Goal: Task Accomplishment & Management: Manage account settings

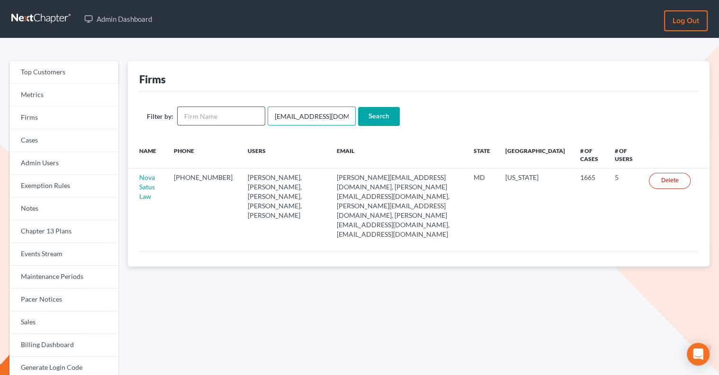
drag, startPoint x: 337, startPoint y: 117, endPoint x: 241, endPoint y: 112, distance: 96.3
click at [241, 112] on form "Filter by: emabuena@gmail.com Search" at bounding box center [419, 116] width 544 height 19
paste input "nicole@nicolemetzgerlaw"
type input "[PERSON_NAME][EMAIL_ADDRESS][DOMAIN_NAME]"
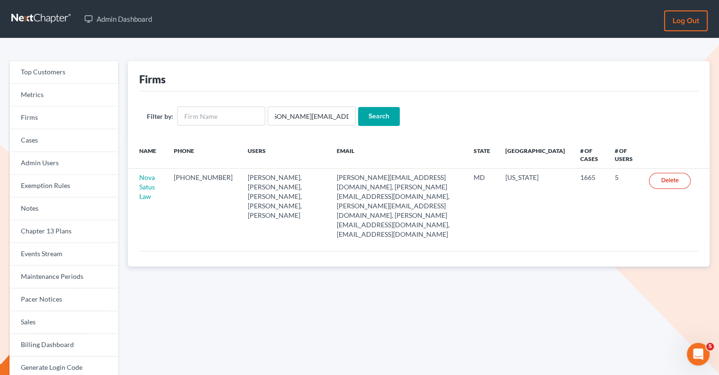
scroll to position [0, 0]
click at [377, 119] on input "Search" at bounding box center [379, 116] width 42 height 19
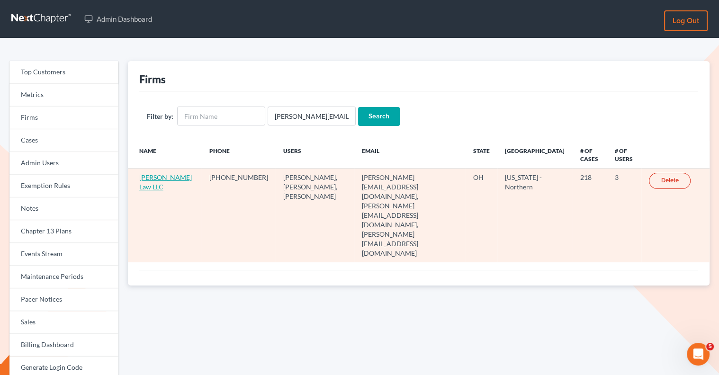
click at [151, 177] on link "[PERSON_NAME] Law LLC" at bounding box center [165, 182] width 53 height 18
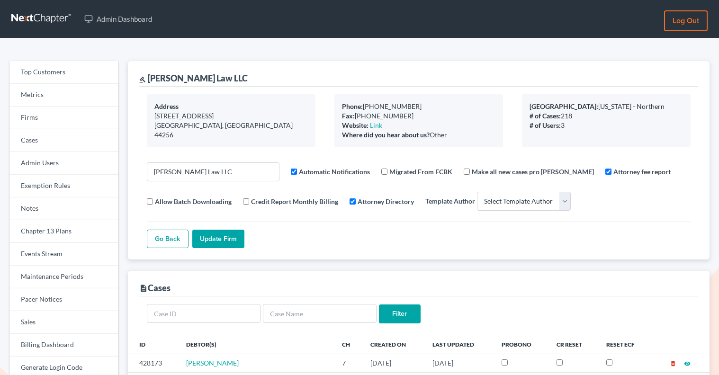
select select
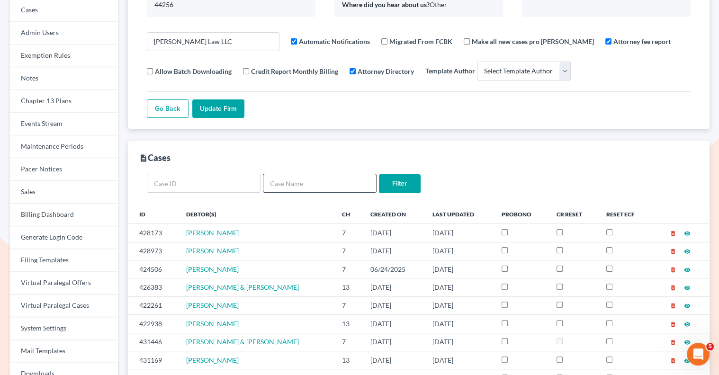
scroll to position [135, 0]
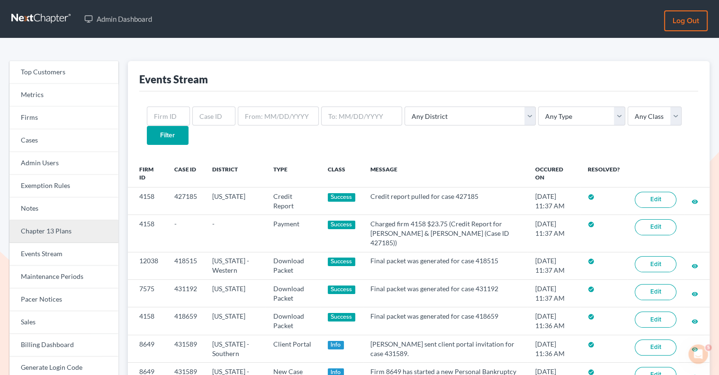
click at [67, 231] on link "Chapter 13 Plans" at bounding box center [63, 231] width 109 height 23
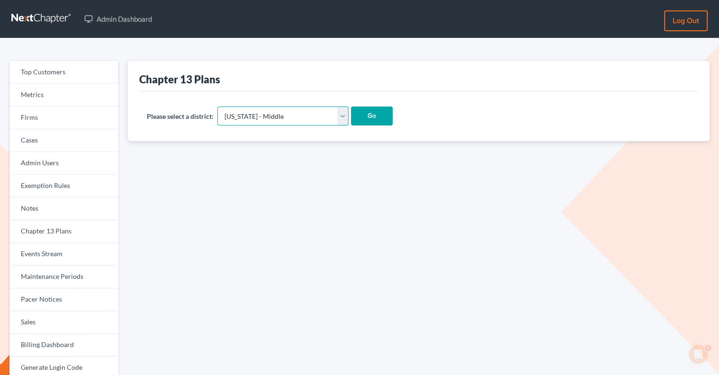
click at [310, 121] on select "[US_STATE] - [GEOGRAPHIC_DATA] [US_STATE] - [GEOGRAPHIC_DATA][US_STATE] - South…" at bounding box center [283, 116] width 131 height 19
select select "35"
click at [218, 107] on select "[US_STATE] - [GEOGRAPHIC_DATA] [US_STATE] - [GEOGRAPHIC_DATA][US_STATE] - South…" at bounding box center [283, 116] width 131 height 19
click at [351, 120] on input "Go" at bounding box center [372, 116] width 42 height 19
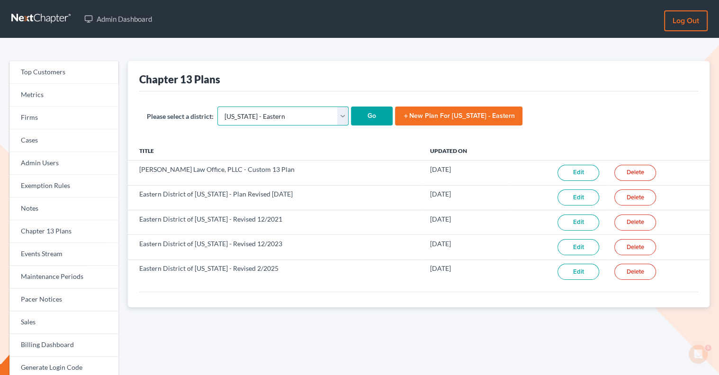
click at [312, 116] on select "Alabama - Middle Alabama - Northern Alabama - Southern Alaska Arizona Arkansas …" at bounding box center [283, 116] width 131 height 19
select select "36"
click at [218, 107] on select "Alabama - Middle Alabama - Northern Alabama - Southern Alaska Arizona Arkansas …" at bounding box center [283, 116] width 131 height 19
click at [351, 121] on input "Go" at bounding box center [372, 116] width 42 height 19
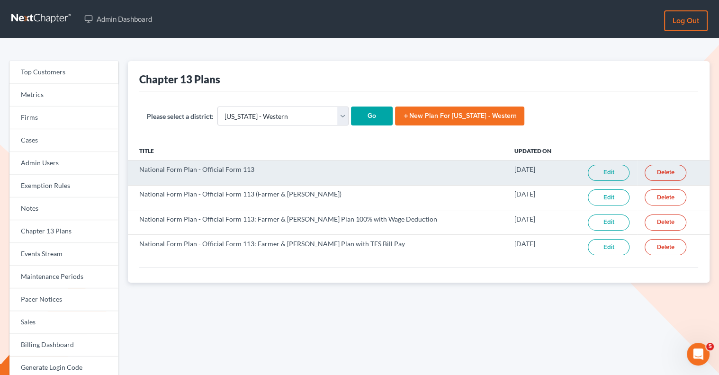
click at [592, 170] on link "Edit" at bounding box center [609, 173] width 42 height 16
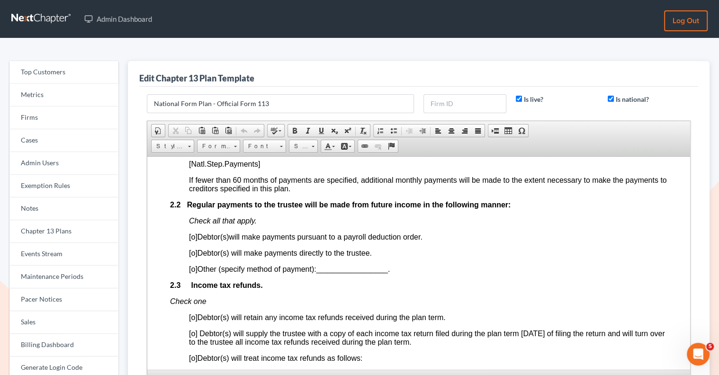
scroll to position [580, 0]
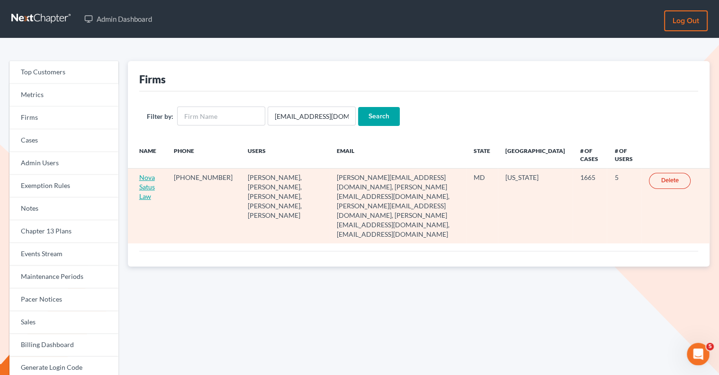
click at [143, 185] on link "Nova Satus Law" at bounding box center [147, 186] width 16 height 27
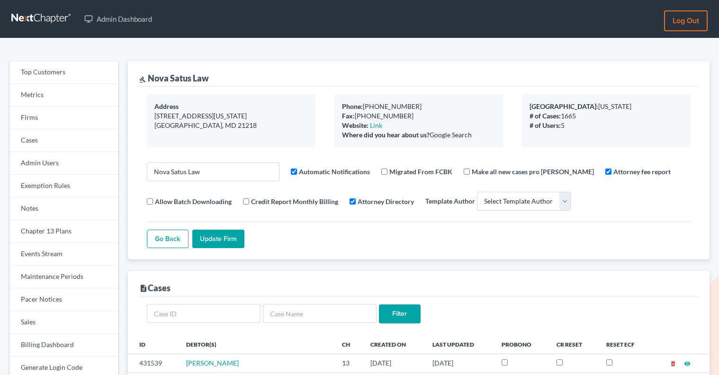
select select
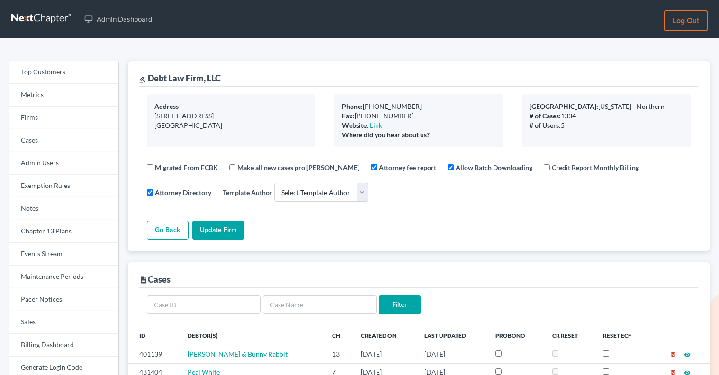
select select
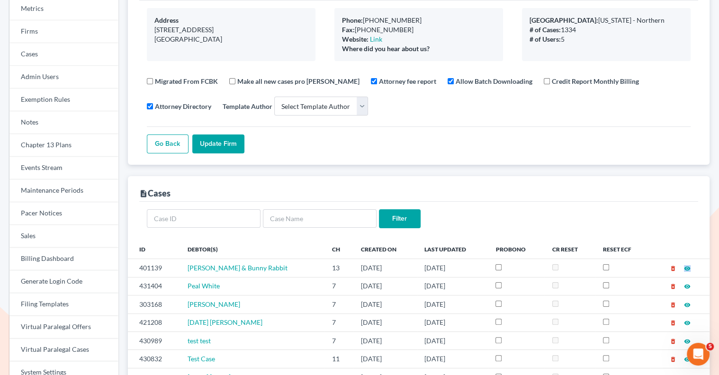
scroll to position [98, 0]
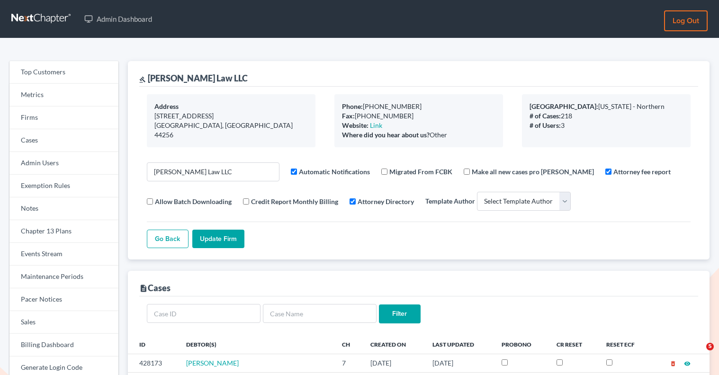
select select
click at [59, 115] on link "Firms" at bounding box center [63, 118] width 109 height 23
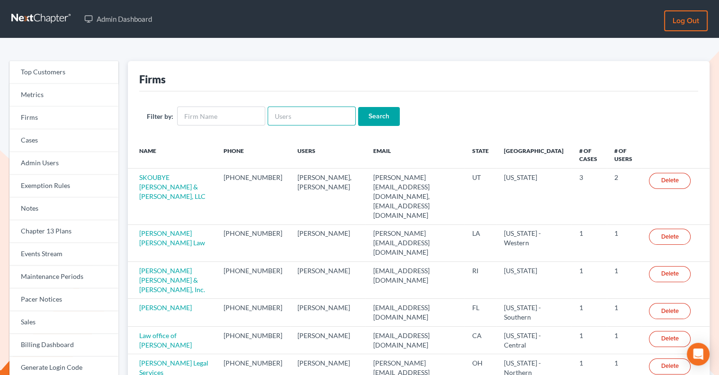
click at [320, 113] on input "text" at bounding box center [312, 116] width 88 height 19
type input "[PERSON_NAME]"
click at [358, 107] on input "Search" at bounding box center [379, 116] width 42 height 19
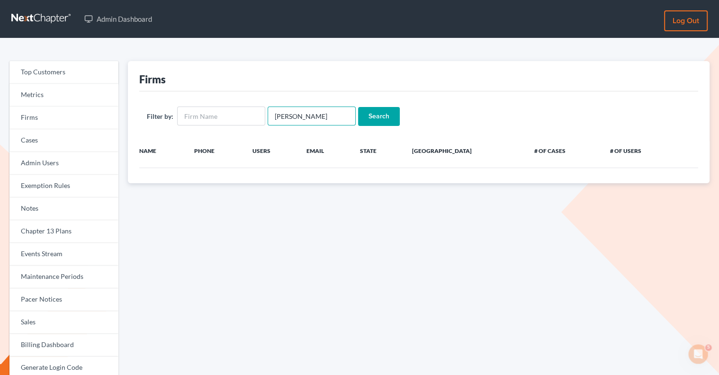
type input "kinnar"
drag, startPoint x: 308, startPoint y: 123, endPoint x: 263, endPoint y: 115, distance: 45.7
click at [263, 116] on form "Filter by: kinnar Search" at bounding box center [419, 116] width 544 height 19
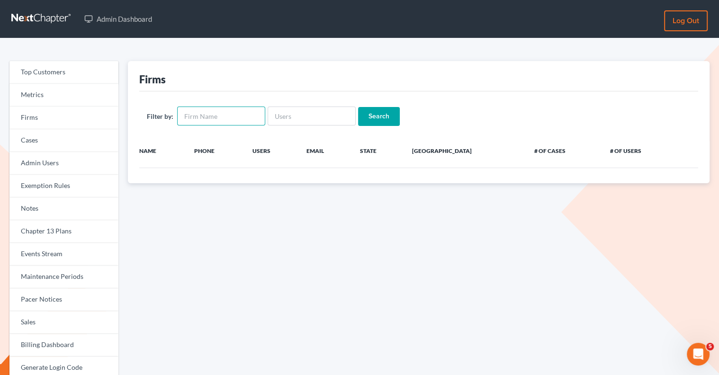
click at [237, 114] on input "text" at bounding box center [221, 116] width 88 height 19
type input "kinnaird"
click at [358, 107] on input "Search" at bounding box center [379, 116] width 42 height 19
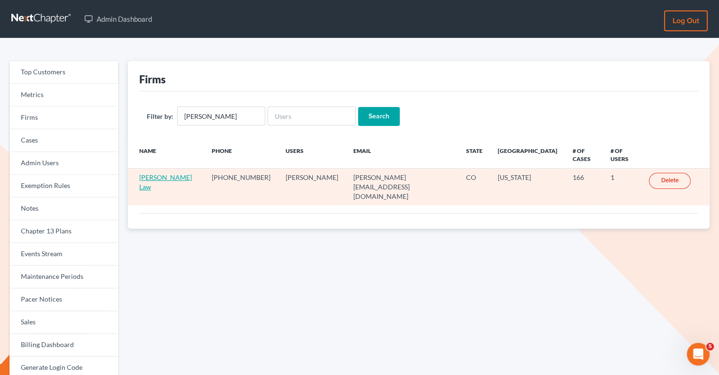
click at [163, 173] on link "Kinnaird Law" at bounding box center [165, 182] width 53 height 18
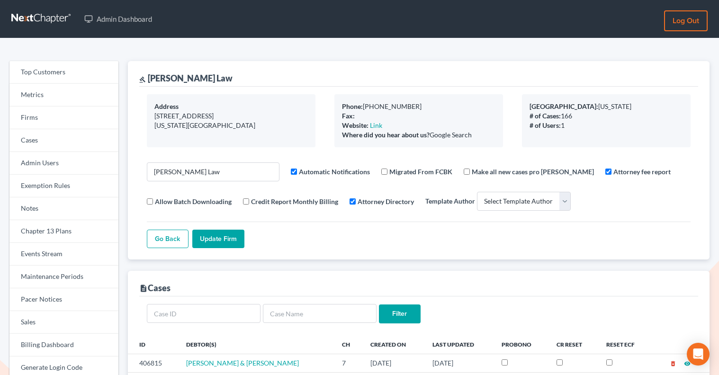
select select
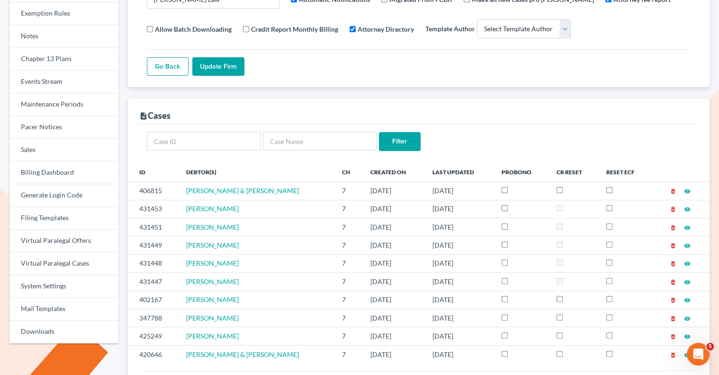
scroll to position [179, 0]
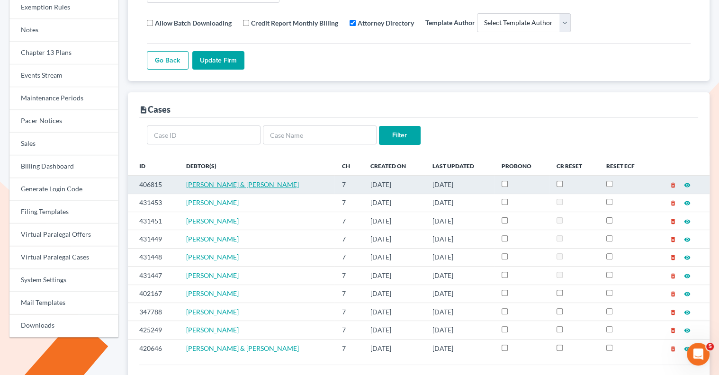
click at [258, 183] on span "[PERSON_NAME] & [PERSON_NAME]" at bounding box center [242, 185] width 113 height 8
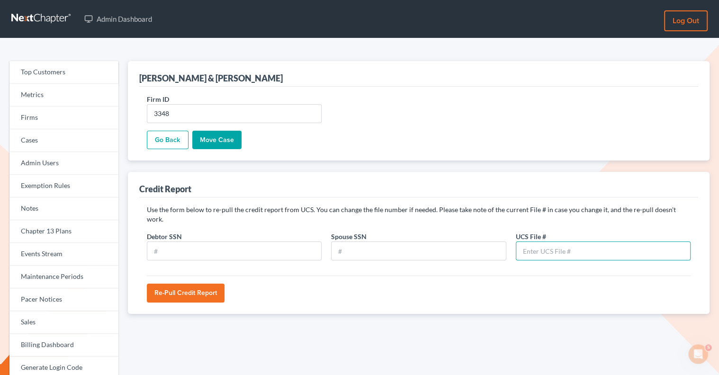
click at [568, 242] on input "text" at bounding box center [603, 251] width 175 height 19
paste input "79232023"
type input "79232023"
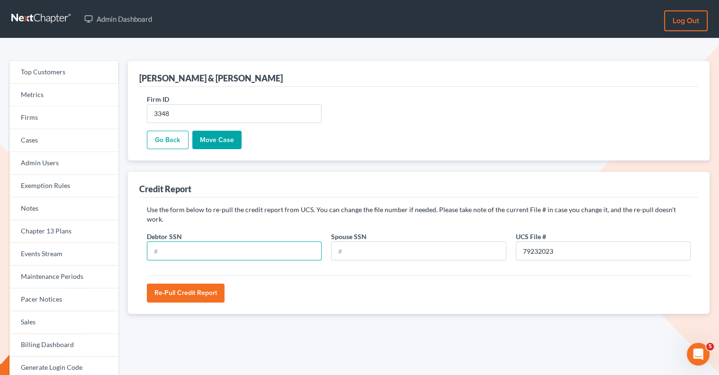
click at [224, 244] on input "text" at bounding box center [234, 251] width 175 height 19
paste input "521-53-0140"
type input "521-53-0140"
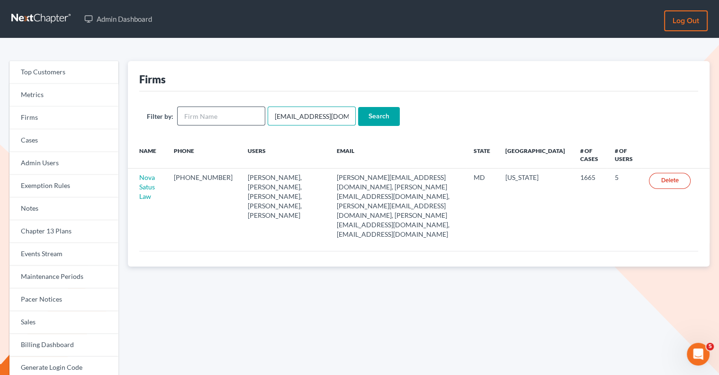
drag, startPoint x: 336, startPoint y: 118, endPoint x: 239, endPoint y: 113, distance: 97.8
click at [239, 116] on form "Filter by: emabuena@gmail.com Search" at bounding box center [419, 116] width 544 height 19
paste input "psj2050@msn"
type input "psj2050@msn.com"
click at [366, 112] on input "Search" at bounding box center [379, 116] width 42 height 19
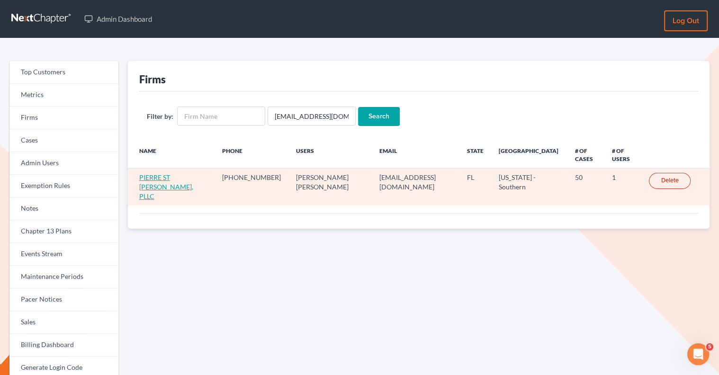
click at [173, 173] on link "PIERRE ST JEAN, PLLC" at bounding box center [166, 186] width 54 height 27
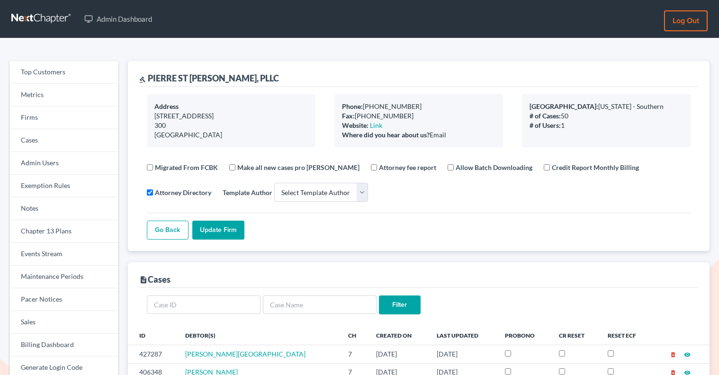
select select
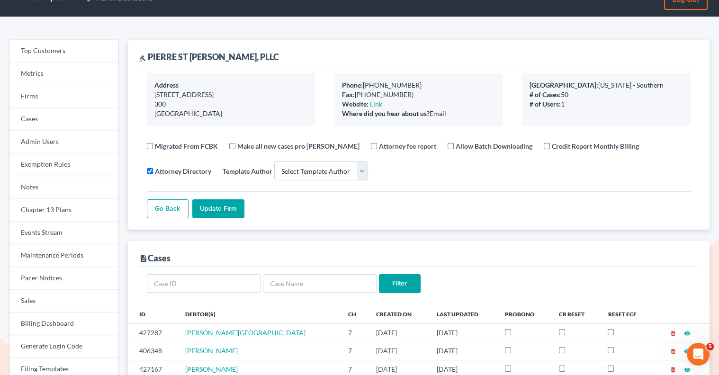
scroll to position [24, 0]
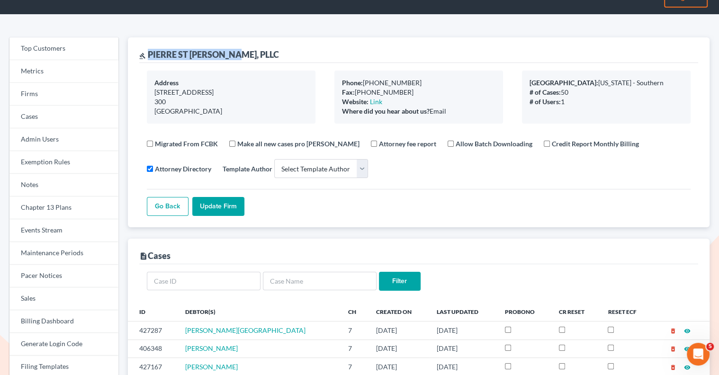
drag, startPoint x: 237, startPoint y: 54, endPoint x: 150, endPoint y: 52, distance: 87.7
click at [150, 52] on div "gavel PIERRE ST JEAN, PLLC" at bounding box center [418, 50] width 559 height 26
copy div "PIERRE ST [PERSON_NAME], PLLC"
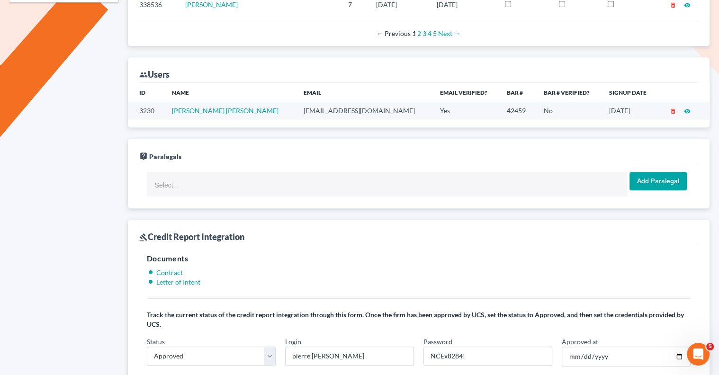
scroll to position [643, 0]
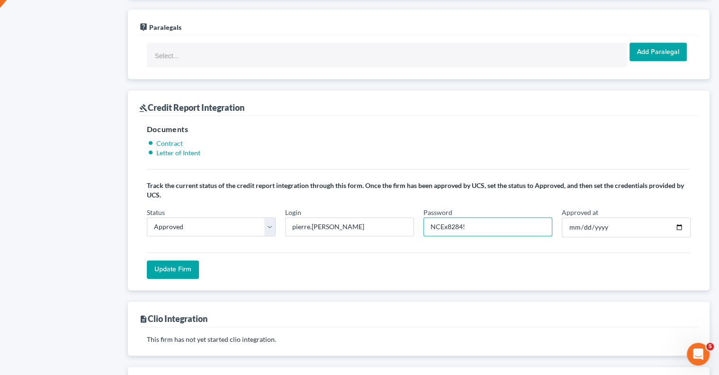
drag, startPoint x: 462, startPoint y: 216, endPoint x: 428, endPoint y: 216, distance: 33.6
click at [428, 218] on input "NCEx8284!" at bounding box center [488, 227] width 129 height 19
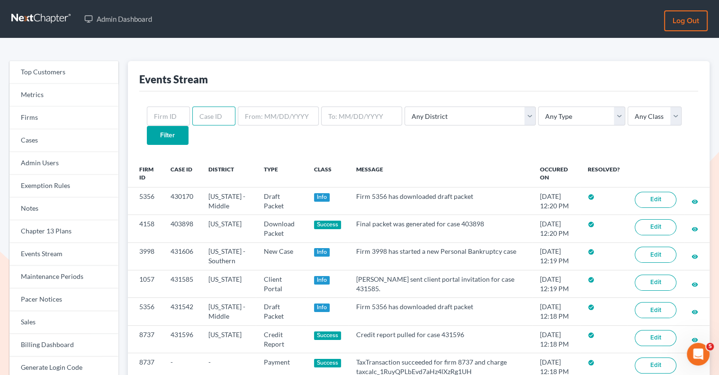
click at [202, 117] on input "text" at bounding box center [213, 116] width 43 height 19
click at [171, 109] on input "text" at bounding box center [168, 116] width 43 height 19
paste input "2301"
type input "2301"
click at [189, 126] on input "Filter" at bounding box center [168, 135] width 42 height 19
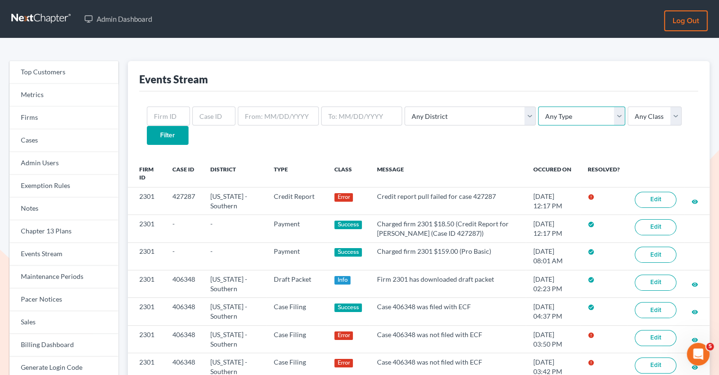
click at [541, 121] on select "Any Type Case Applied To Plan Case Archive Case Duplicate Case Filing Chapter 1…" at bounding box center [581, 116] width 87 height 19
select select "credit_report"
click at [538, 107] on select "Any Type Case Applied To Plan Case Archive Case Duplicate Case Filing Chapter 1…" at bounding box center [581, 116] width 87 height 19
click at [160, 117] on input "text" at bounding box center [168, 116] width 43 height 19
paste input "2301"
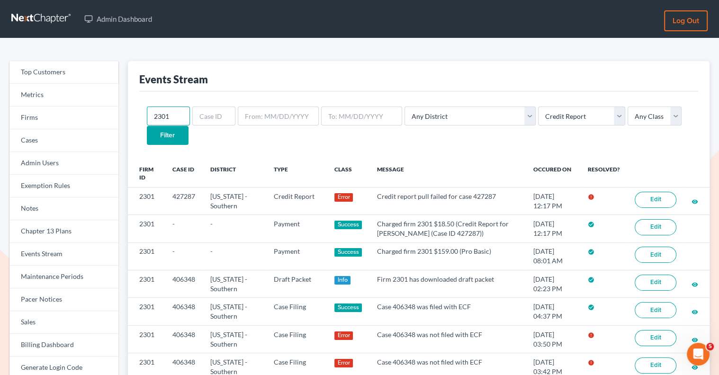
type input "2301"
click at [189, 126] on input "Filter" at bounding box center [168, 135] width 42 height 19
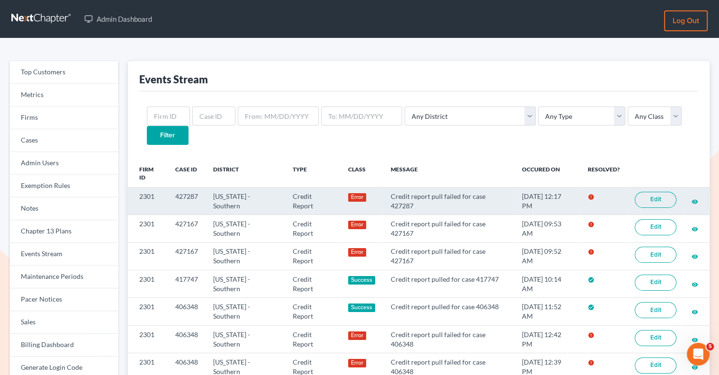
click at [649, 192] on link "Edit" at bounding box center [656, 200] width 42 height 16
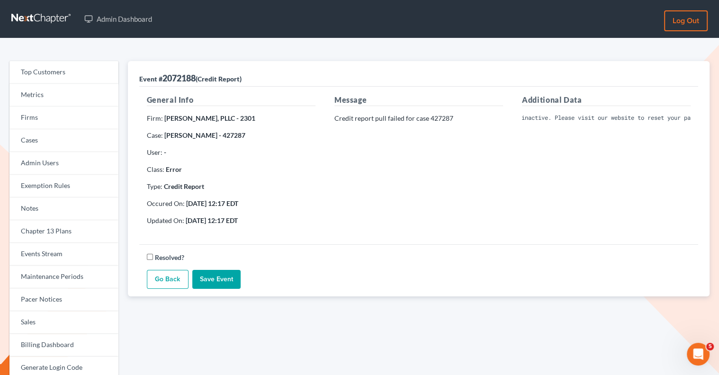
scroll to position [0, 197]
click at [542, 166] on div "Additional Data Invalid Client Account Identifier; Operator is inactive. Please…" at bounding box center [607, 163] width 188 height 139
drag, startPoint x: 522, startPoint y: 115, endPoint x: 652, endPoint y: 122, distance: 130.0
click at [652, 122] on div "Additional Data Invalid Client Account Identifier; Operator is inactive. Please…" at bounding box center [607, 163] width 188 height 139
drag, startPoint x: 525, startPoint y: 117, endPoint x: 618, endPoint y: 127, distance: 93.9
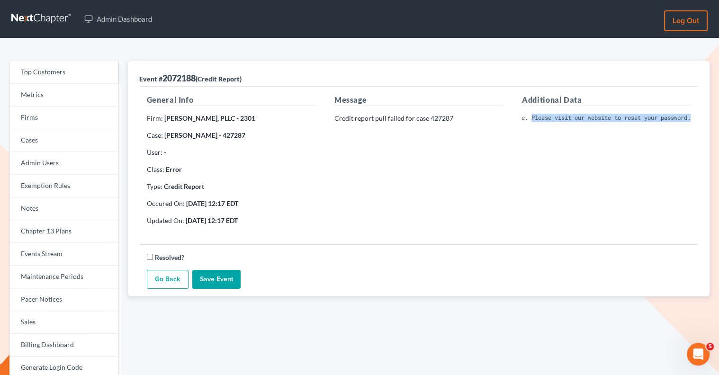
click at [618, 127] on div "Additional Data Invalid Client Account Identifier; Operator is inactive. Please…" at bounding box center [607, 163] width 188 height 139
click at [590, 136] on div "Additional Data Invalid Client Account Identifier; Operator is inactive. Please…" at bounding box center [607, 163] width 188 height 139
click at [539, 183] on div "Additional Data Invalid Client Account Identifier; Operator is inactive. Please…" at bounding box center [607, 163] width 188 height 139
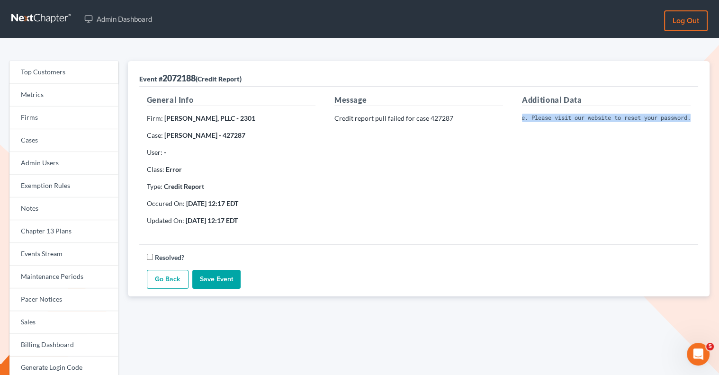
drag, startPoint x: 522, startPoint y: 119, endPoint x: 726, endPoint y: 116, distance: 203.3
click at [719, 116] on html "Admin Dashboard Log out Top Customers Metrics Firms Cases Admin Users Exemption…" at bounding box center [359, 281] width 719 height 563
copy pre "Invalid Client Account Identifier; Operator is inactive. Please visit our websi…"
click at [43, 256] on link "Events Stream" at bounding box center [63, 254] width 109 height 23
click at [79, 123] on link "Firms" at bounding box center [63, 118] width 109 height 23
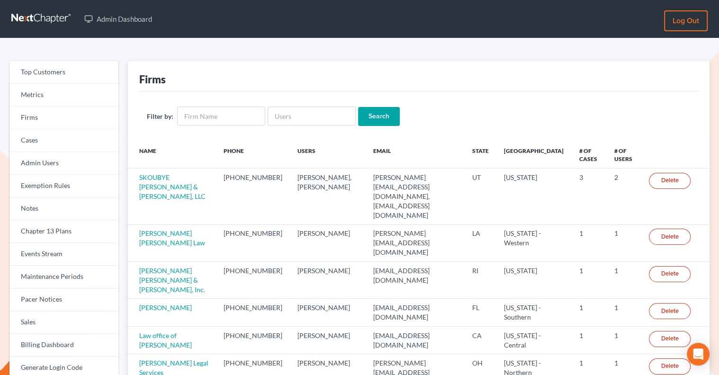
click at [218, 126] on div "Filter by: Search" at bounding box center [418, 116] width 559 height 50
click at [216, 120] on input "text" at bounding box center [221, 116] width 88 height 19
type input "Kinnaird"
click at [374, 114] on input "Search" at bounding box center [379, 116] width 42 height 19
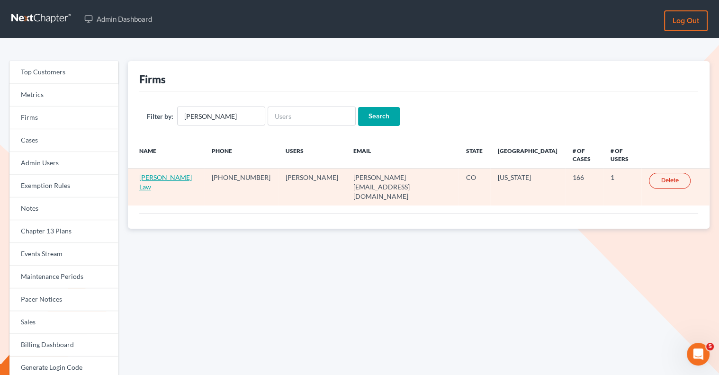
click at [170, 173] on link "[PERSON_NAME] Law" at bounding box center [165, 182] width 53 height 18
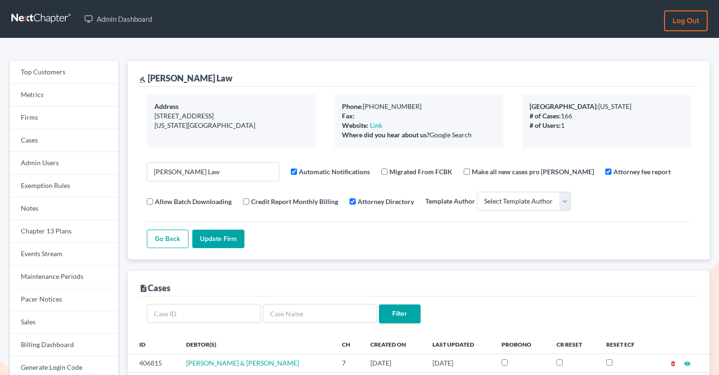
select select
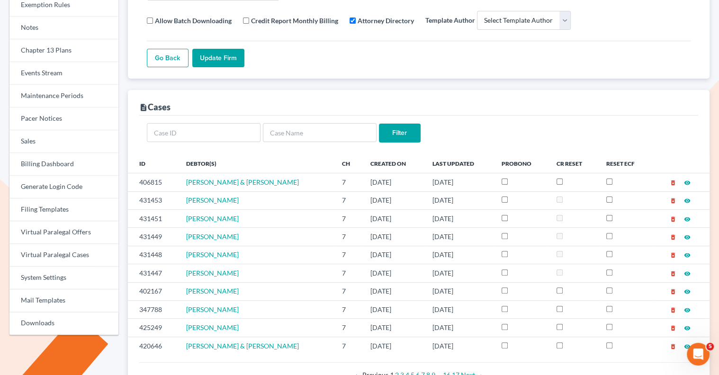
scroll to position [250, 0]
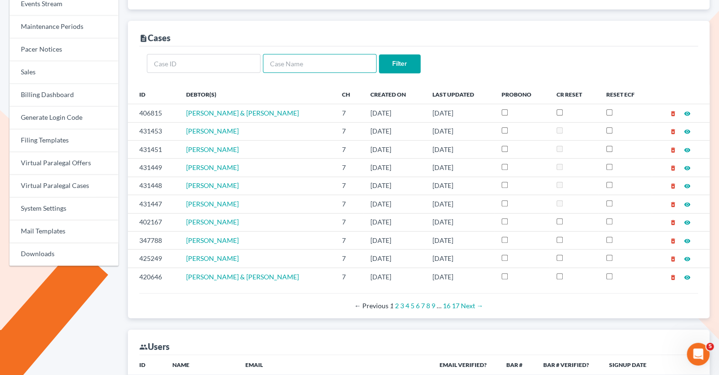
click at [298, 65] on input "text" at bounding box center [320, 63] width 114 height 19
type input "[PERSON_NAME]"
click at [379, 54] on input "Filter" at bounding box center [400, 63] width 42 height 19
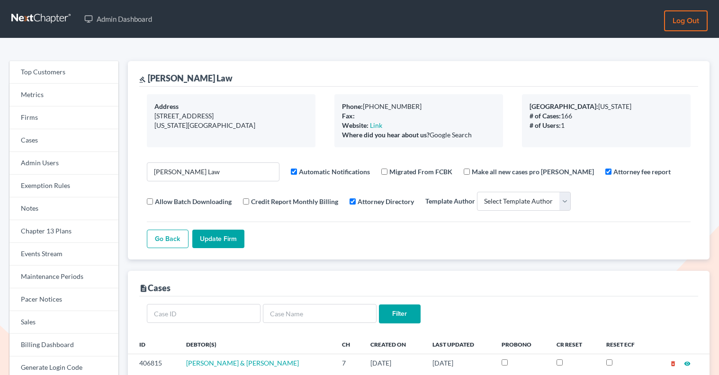
select select
click at [27, 114] on link "Firms" at bounding box center [63, 118] width 109 height 23
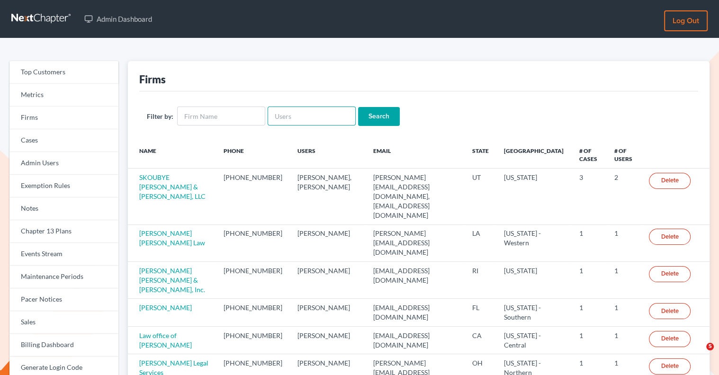
click at [283, 115] on input "text" at bounding box center [312, 116] width 88 height 19
paste input "[PERSON_NAME][EMAIL_ADDRESS][DOMAIN_NAME]"
type input "[PERSON_NAME][EMAIL_ADDRESS][DOMAIN_NAME]"
click at [366, 114] on input "Search" at bounding box center [379, 116] width 42 height 19
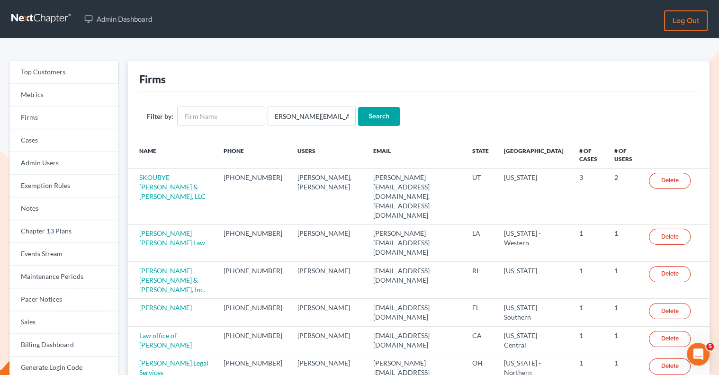
scroll to position [0, 0]
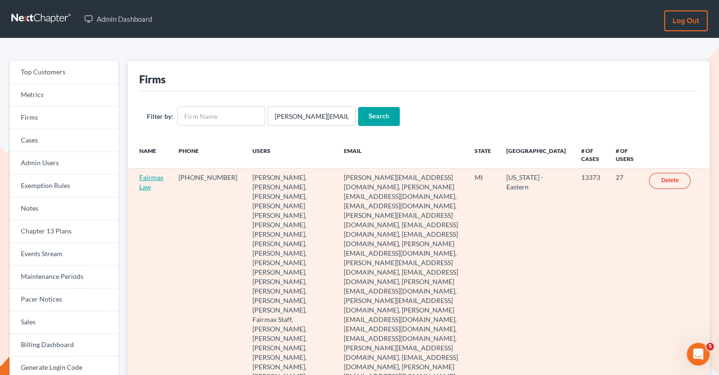
click at [154, 178] on link "Fairmax Law" at bounding box center [151, 182] width 24 height 18
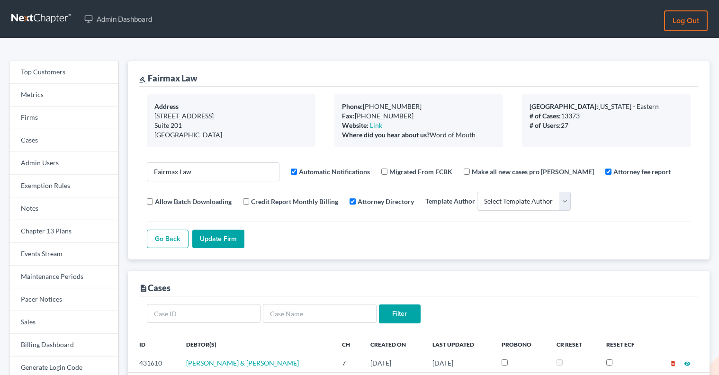
select select
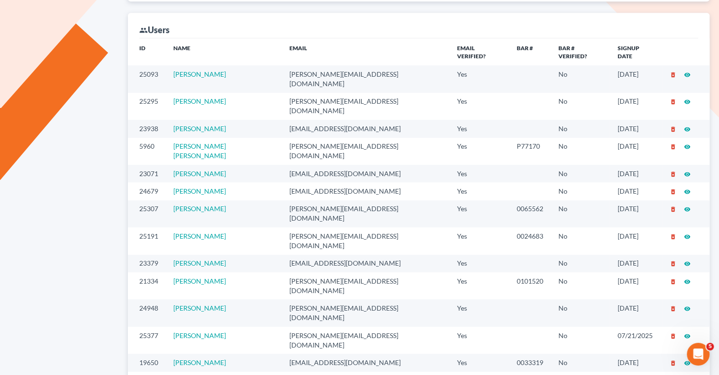
scroll to position [579, 0]
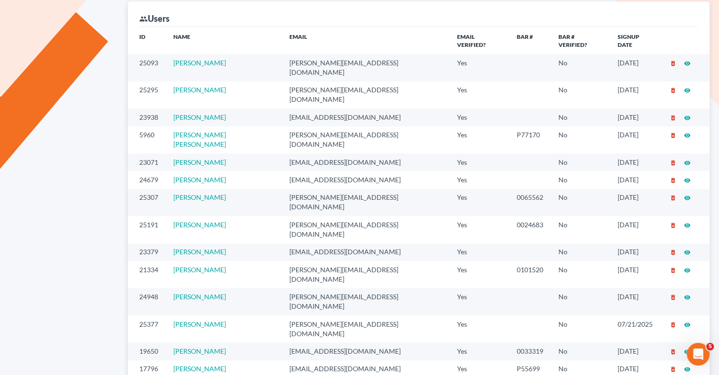
drag, startPoint x: 248, startPoint y: 227, endPoint x: 173, endPoint y: 224, distance: 75.4
click at [173, 288] on td "Alejandra Munoz" at bounding box center [224, 301] width 116 height 27
copy link "Alejandra Munoz"
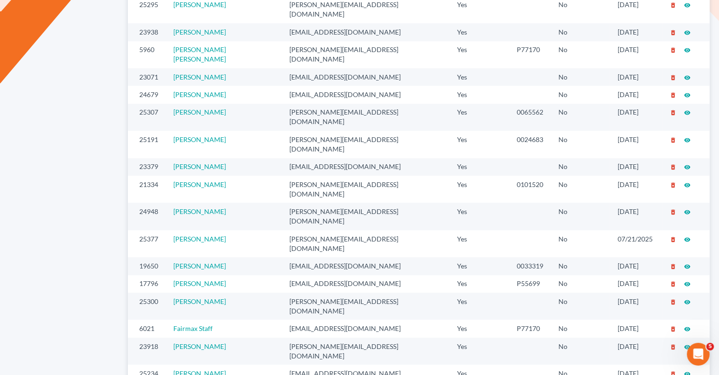
scroll to position [661, 0]
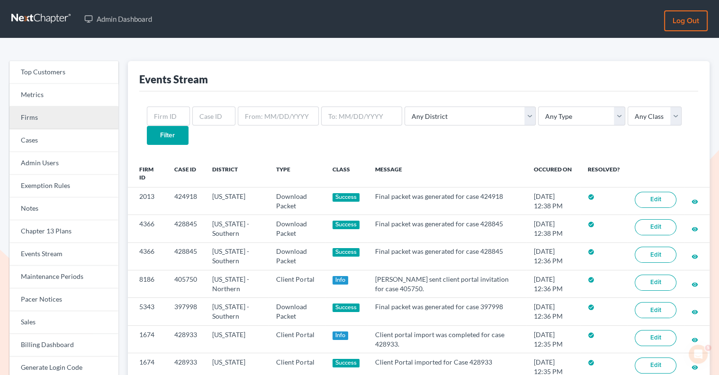
click at [94, 126] on link "Firms" at bounding box center [63, 118] width 109 height 23
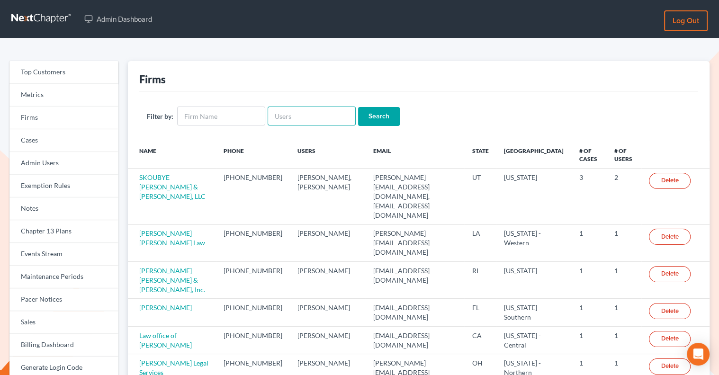
click at [293, 111] on input "text" at bounding box center [312, 116] width 88 height 19
paste input "[PERSON_NAME][EMAIL_ADDRESS][DOMAIN_NAME]"
type input "[PERSON_NAME][EMAIL_ADDRESS][DOMAIN_NAME]"
click at [358, 119] on input "Search" at bounding box center [379, 116] width 42 height 19
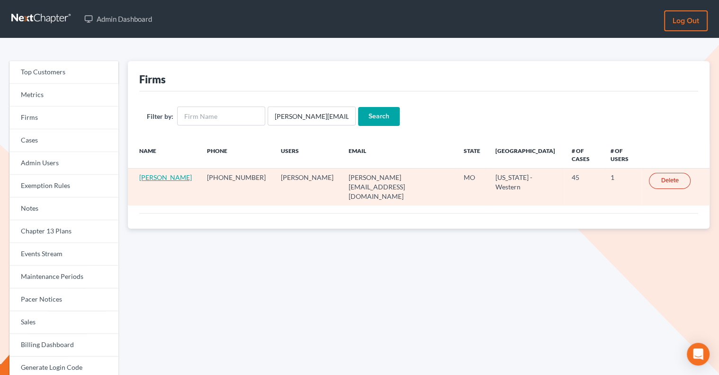
click at [154, 173] on link "[PERSON_NAME]" at bounding box center [165, 177] width 53 height 8
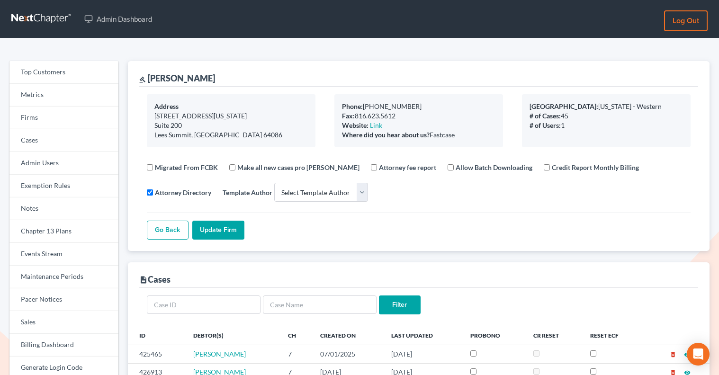
select select
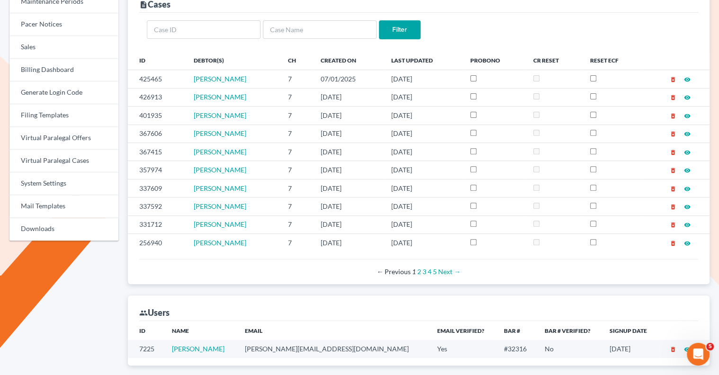
scroll to position [323, 0]
